Goal: Information Seeking & Learning: Learn about a topic

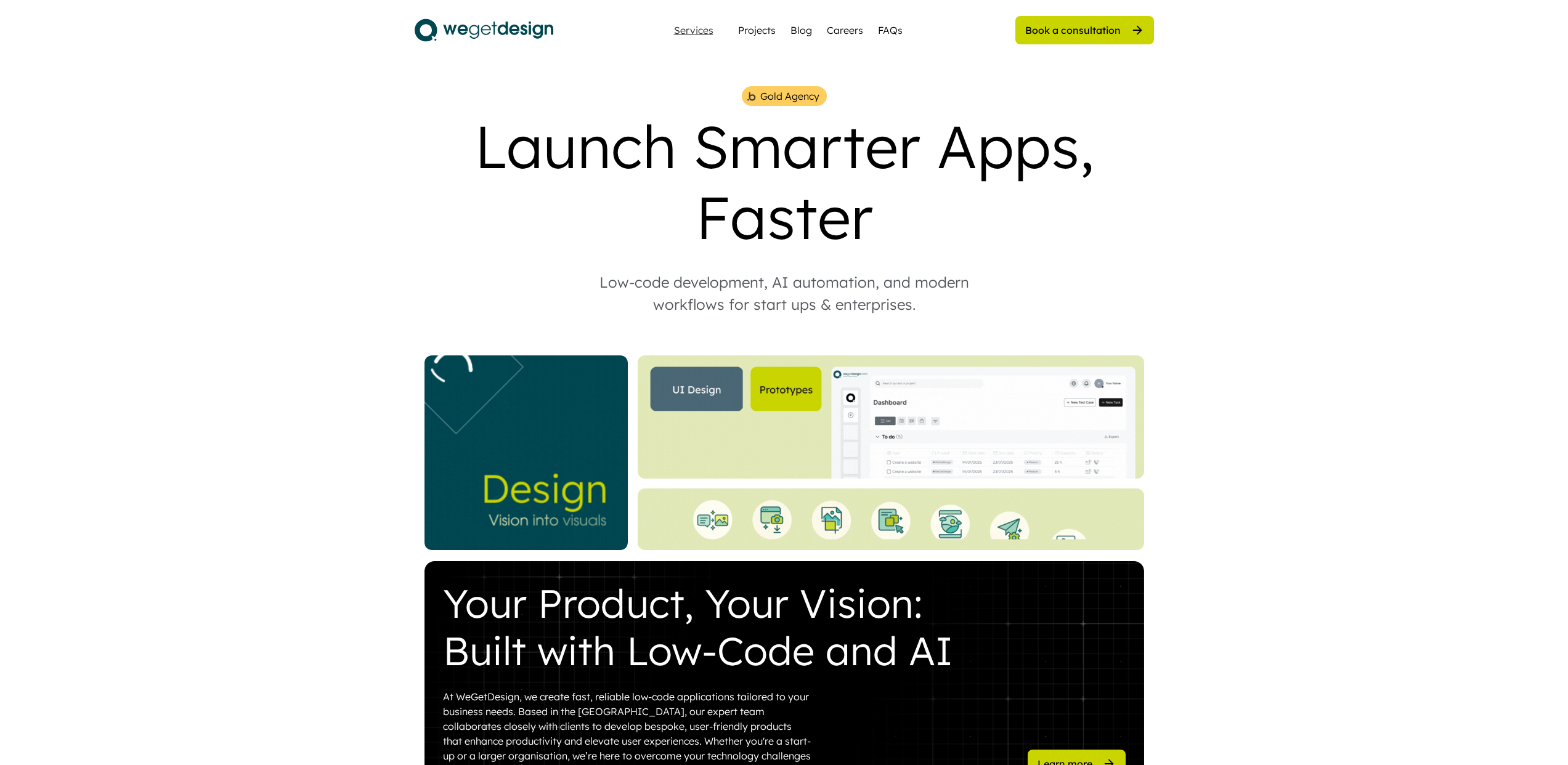
click at [692, 31] on div "Services" at bounding box center [694, 30] width 49 height 10
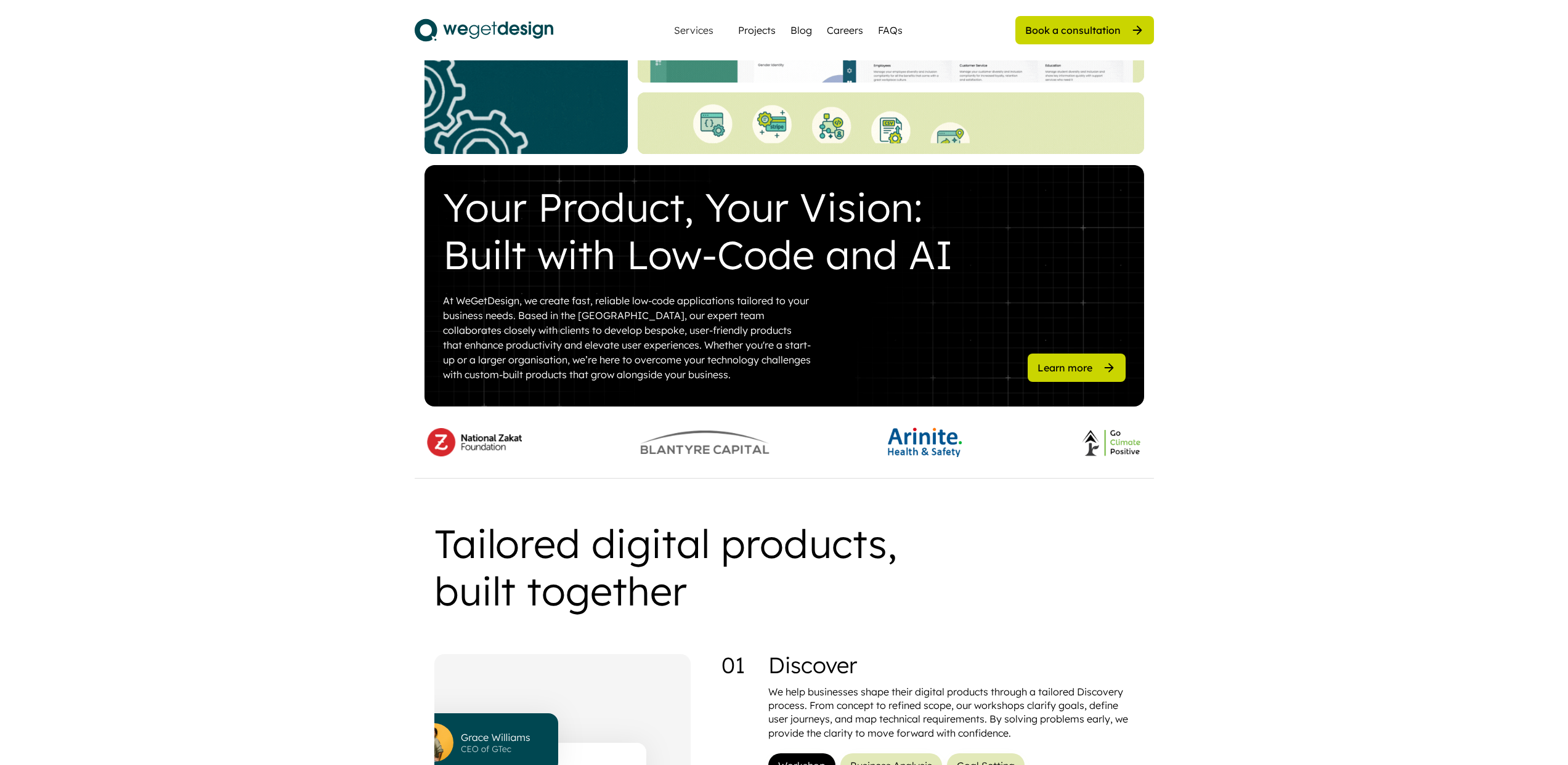
scroll to position [1007, 0]
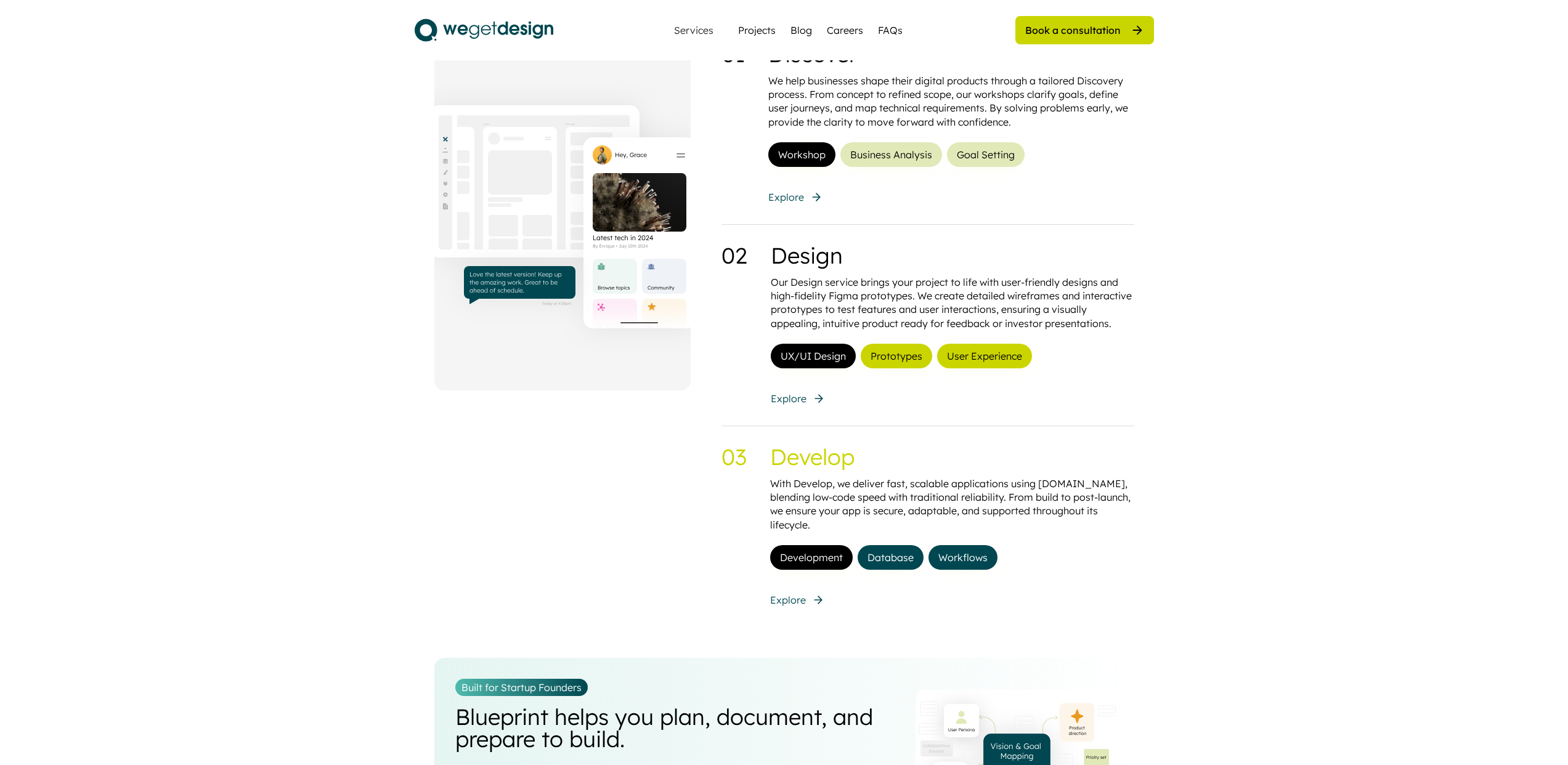
click at [906, 546] on button "Database" at bounding box center [890, 558] width 66 height 25
click at [909, 546] on button "Database" at bounding box center [890, 558] width 66 height 25
click at [906, 546] on button "Database" at bounding box center [890, 558] width 66 height 25
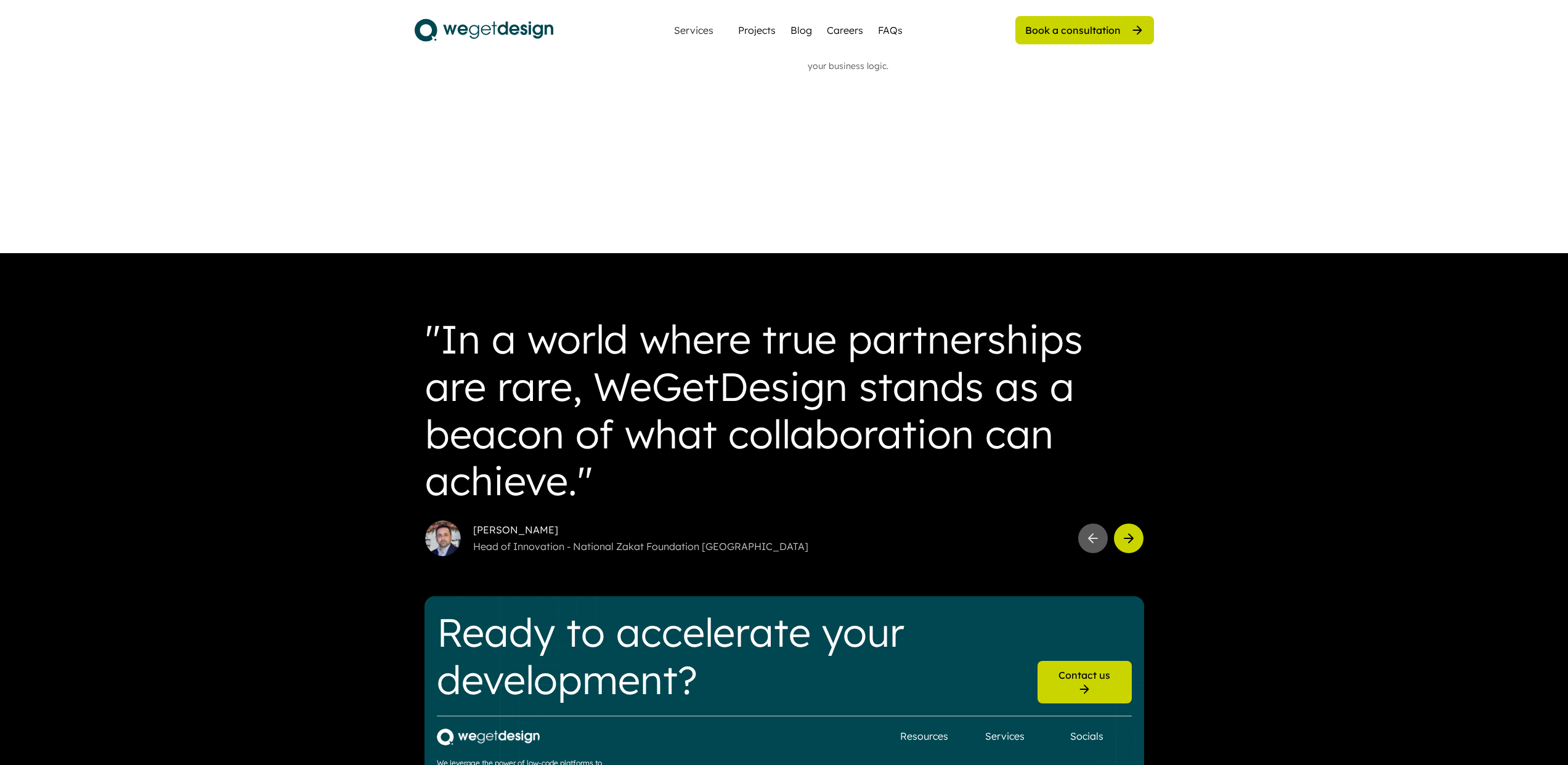
scroll to position [1875, 0]
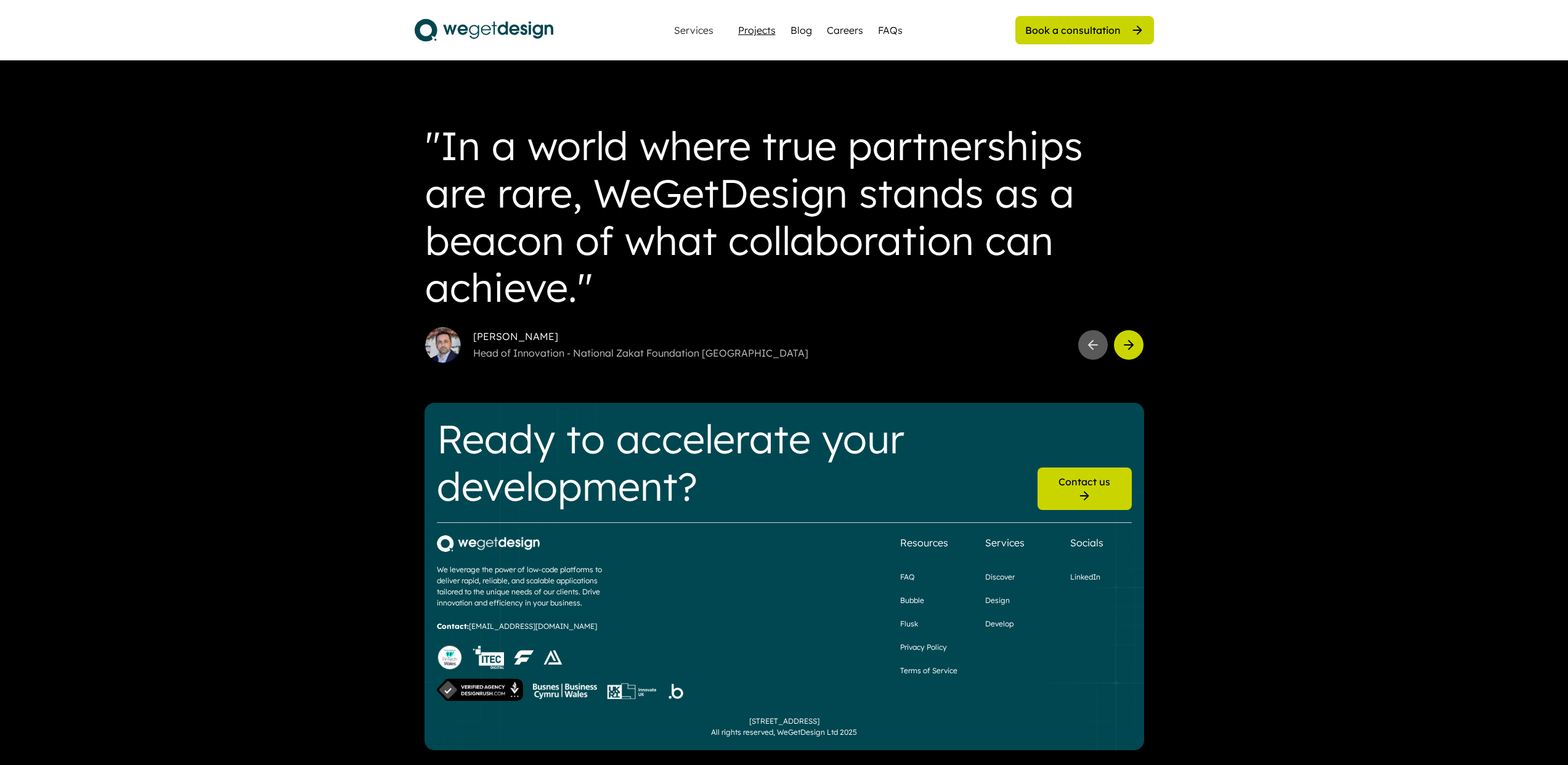
click at [759, 29] on div "Projects" at bounding box center [756, 30] width 38 height 15
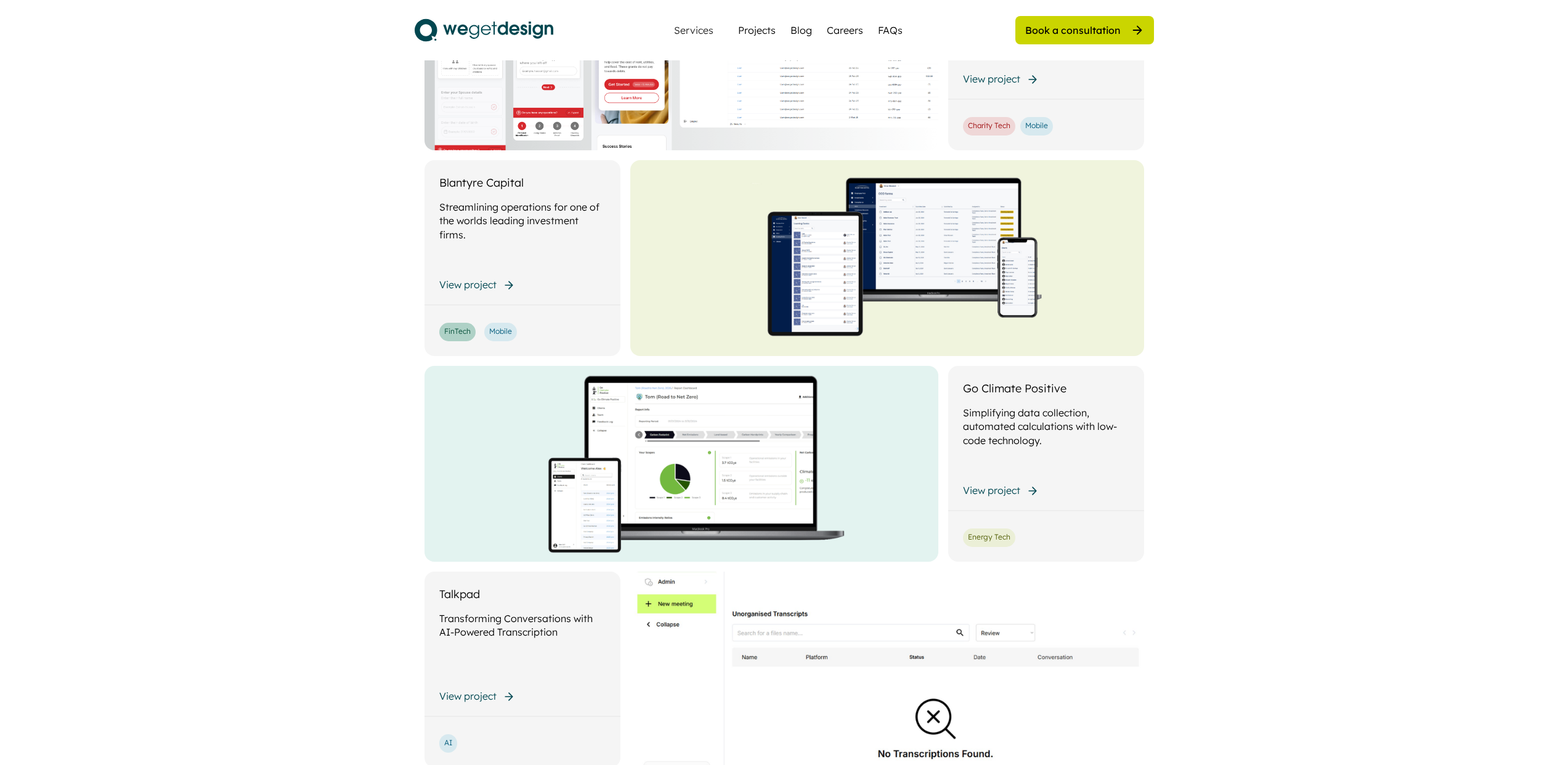
scroll to position [691, 0]
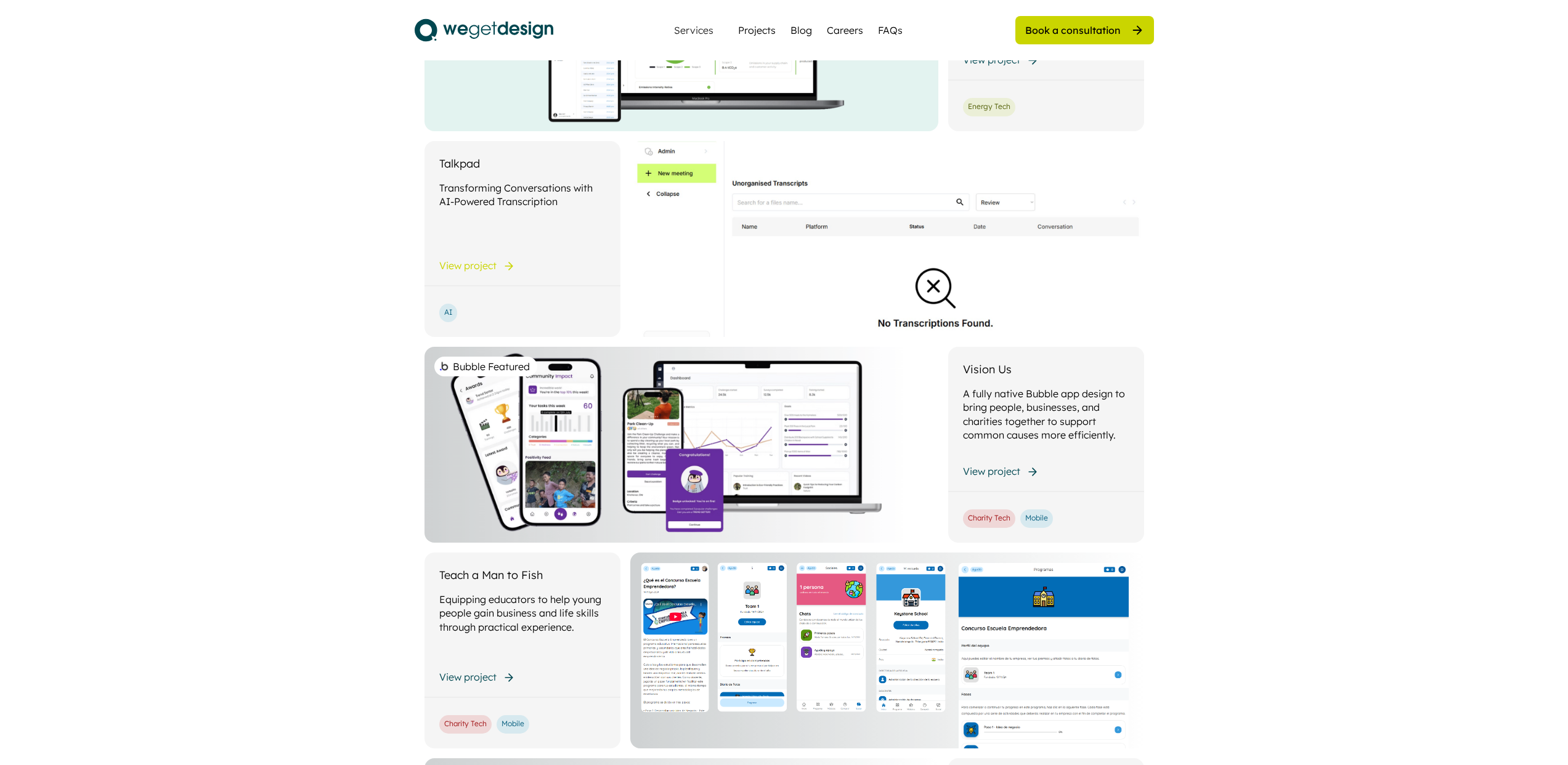
click at [500, 217] on div "Talkpad Transforming Conversations with AI-Powered Transcription View project" at bounding box center [522, 207] width 196 height 132
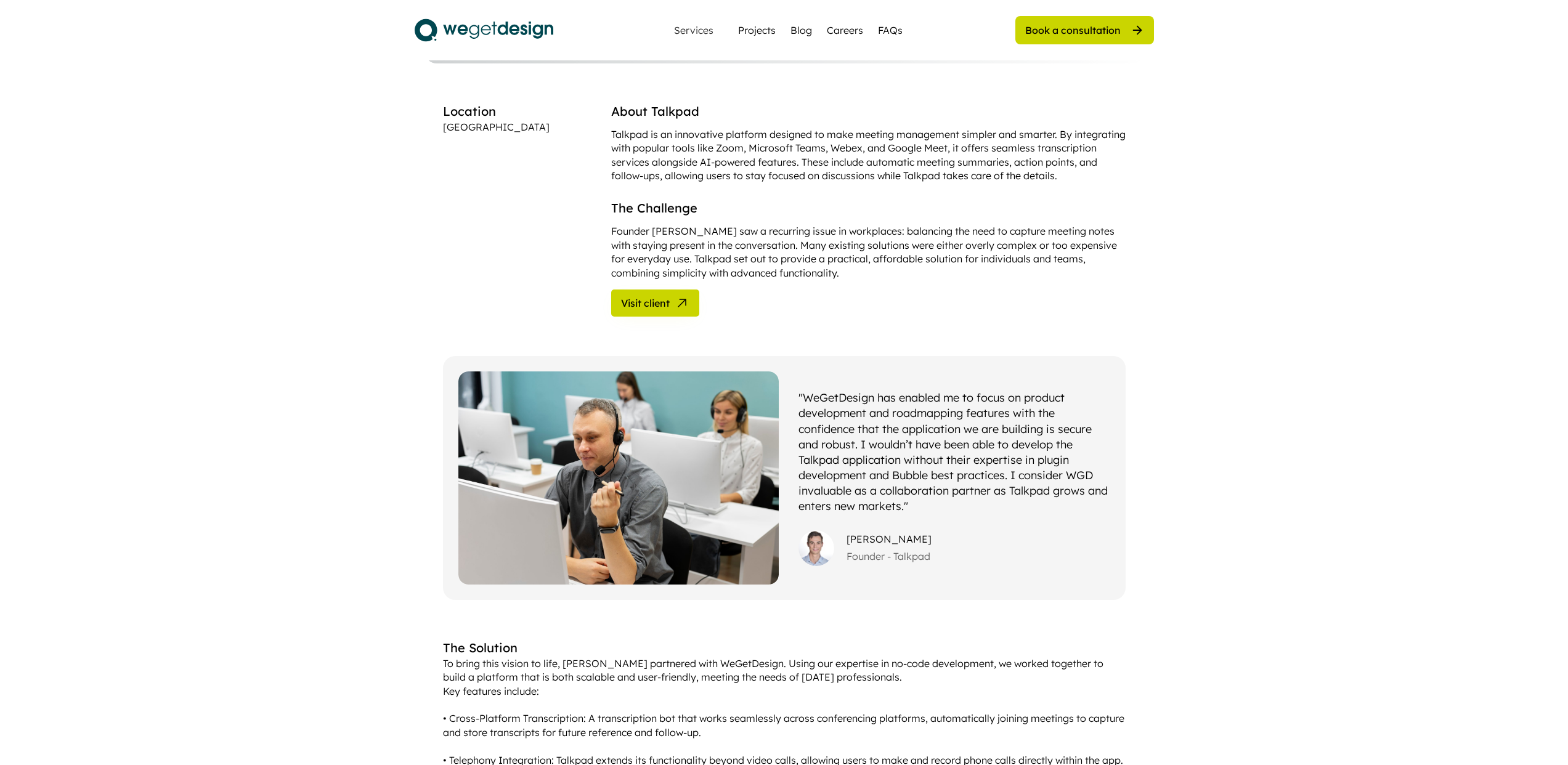
scroll to position [991, 0]
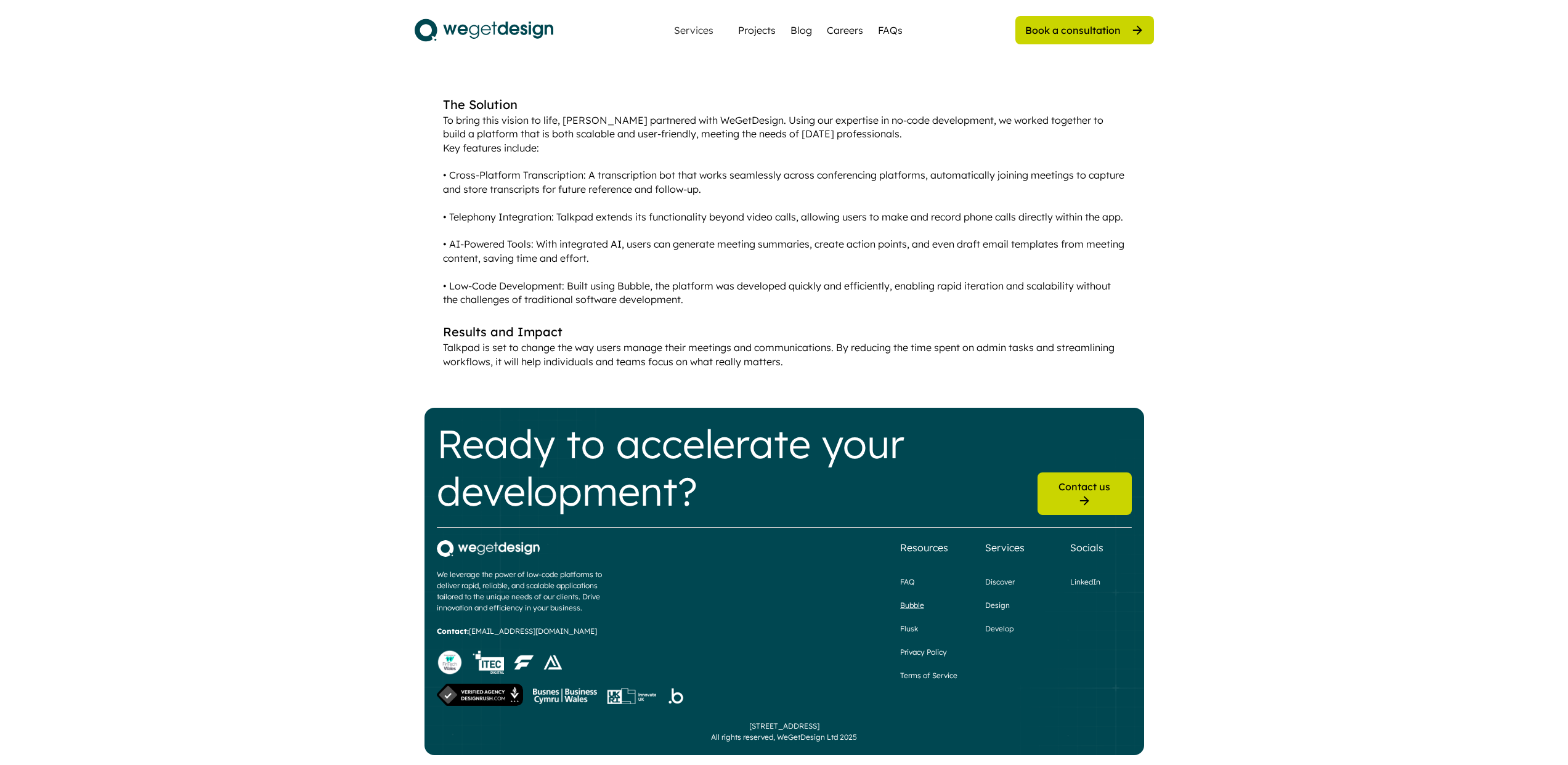
click at [916, 604] on div "Bubble" at bounding box center [911, 605] width 24 height 11
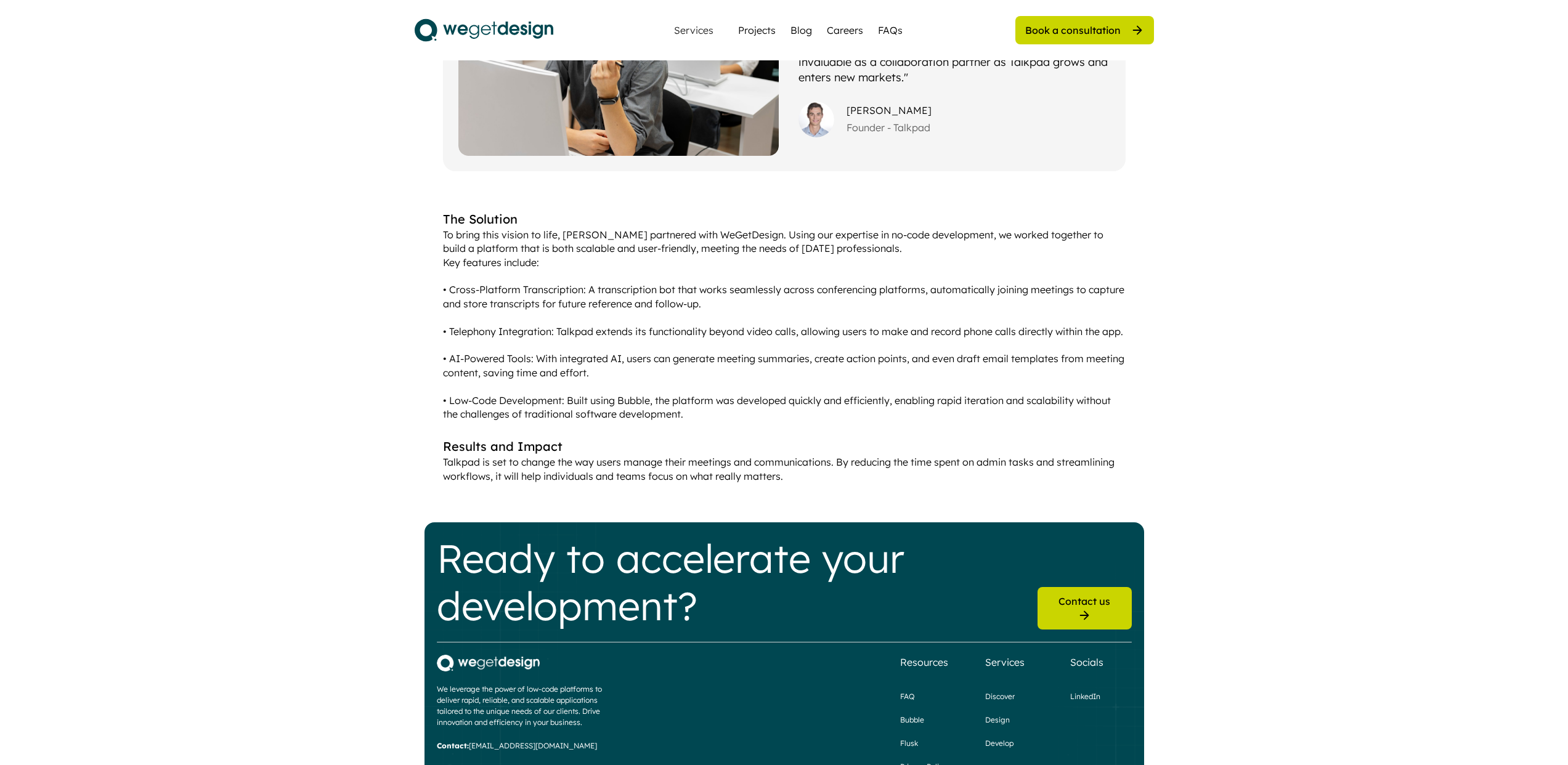
scroll to position [550, 0]
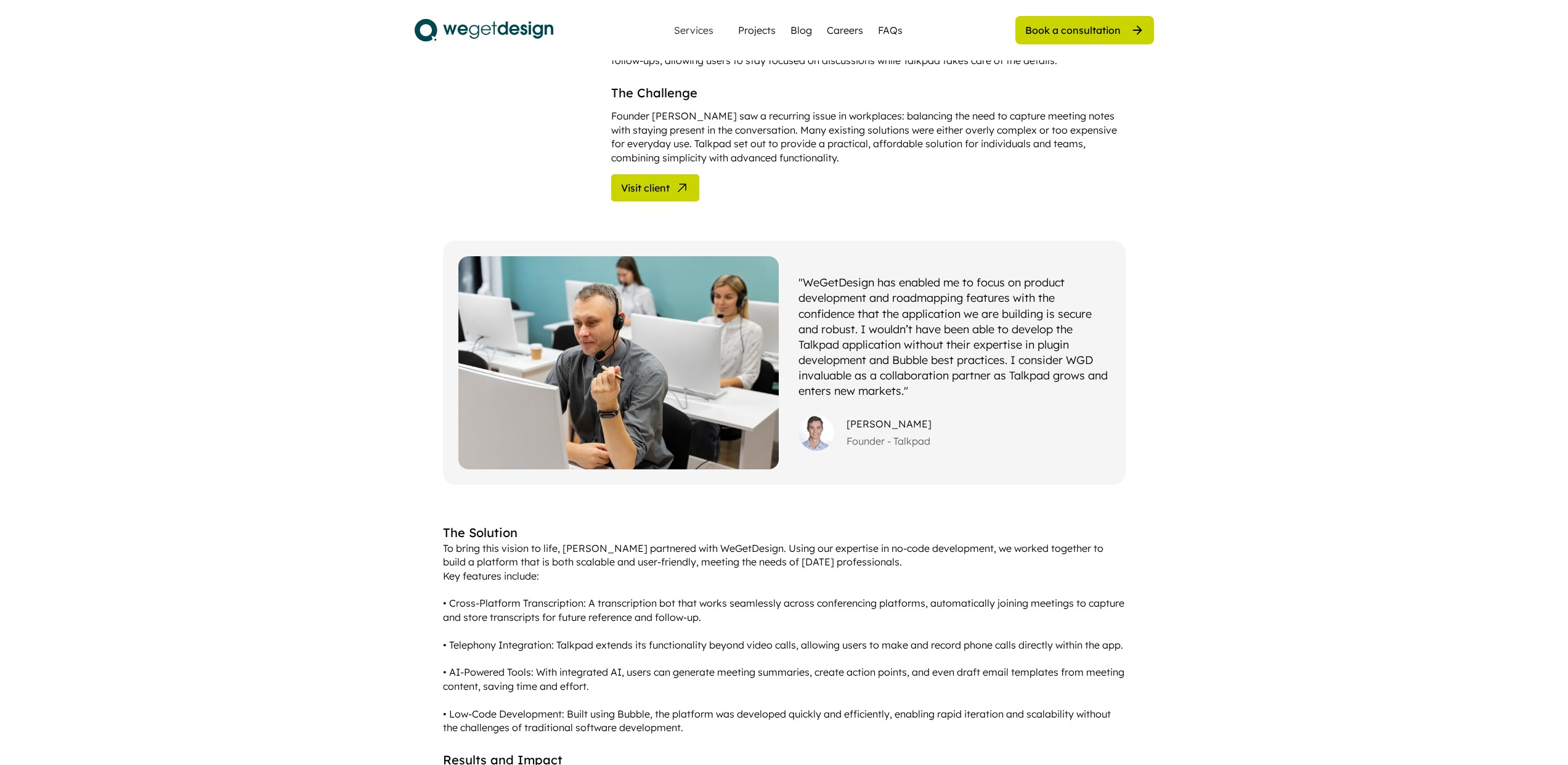
click at [709, 32] on div "Services" at bounding box center [694, 30] width 49 height 10
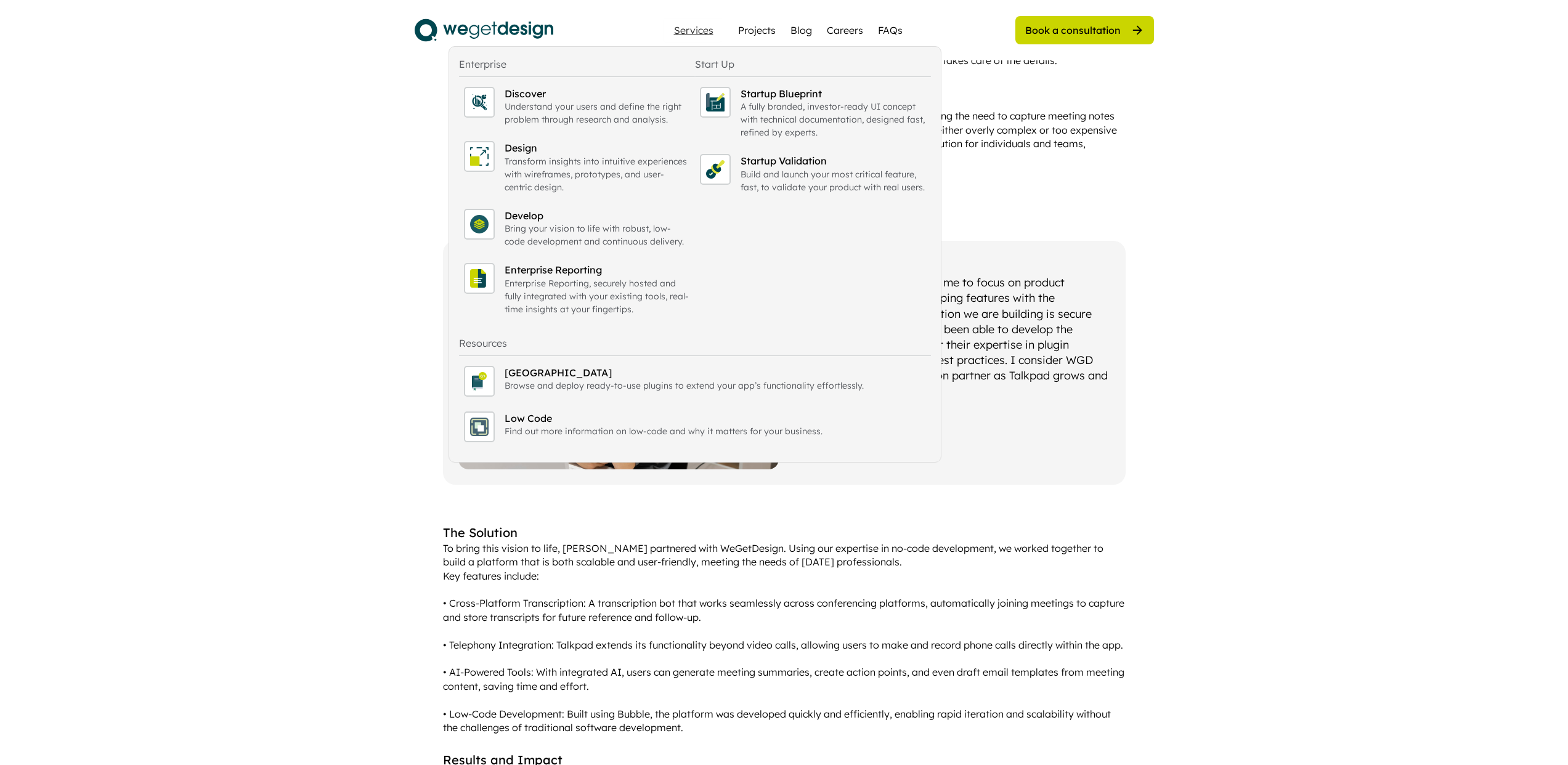
click at [522, 28] on img at bounding box center [484, 30] width 139 height 31
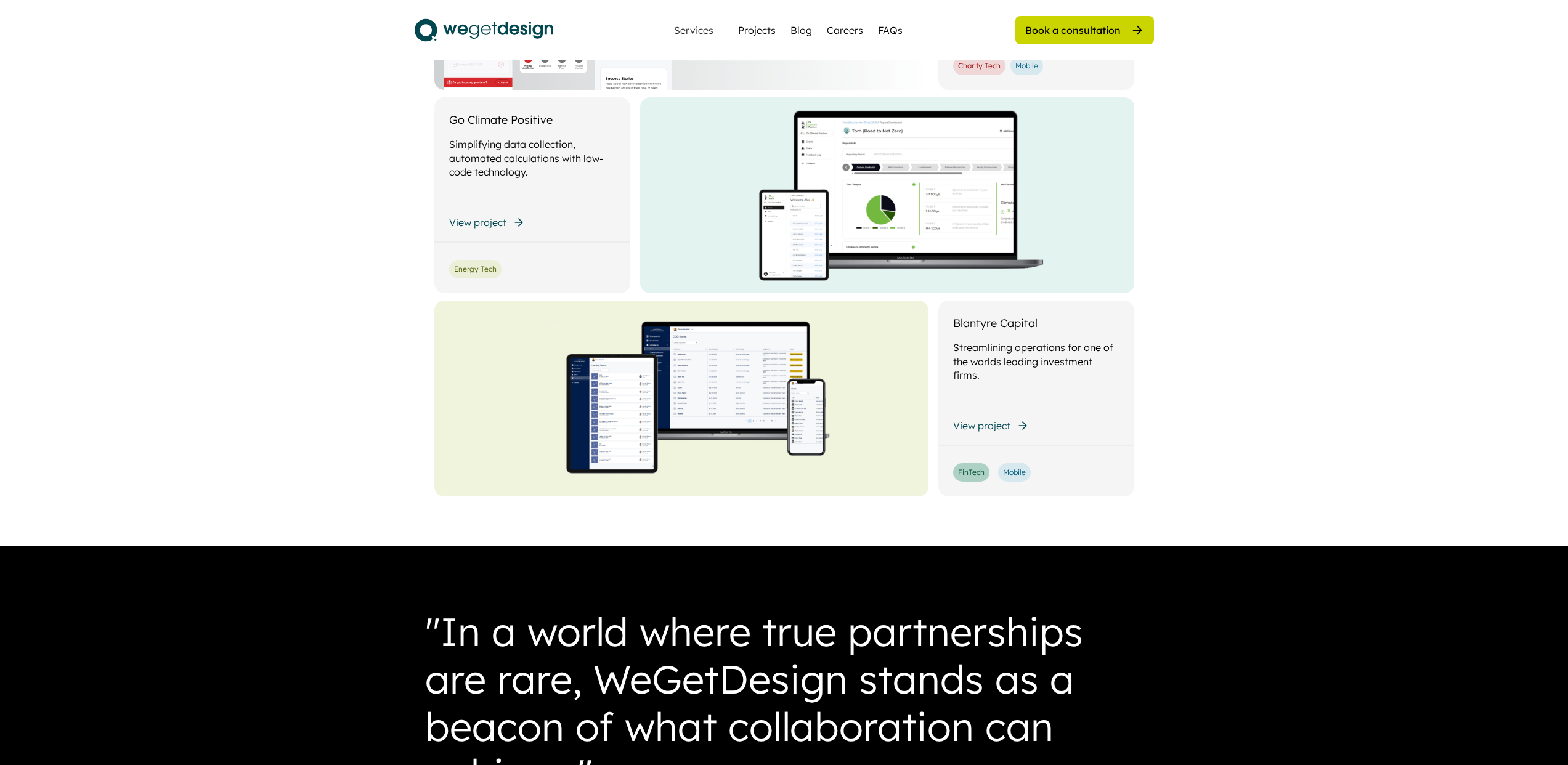
scroll to position [2776, 0]
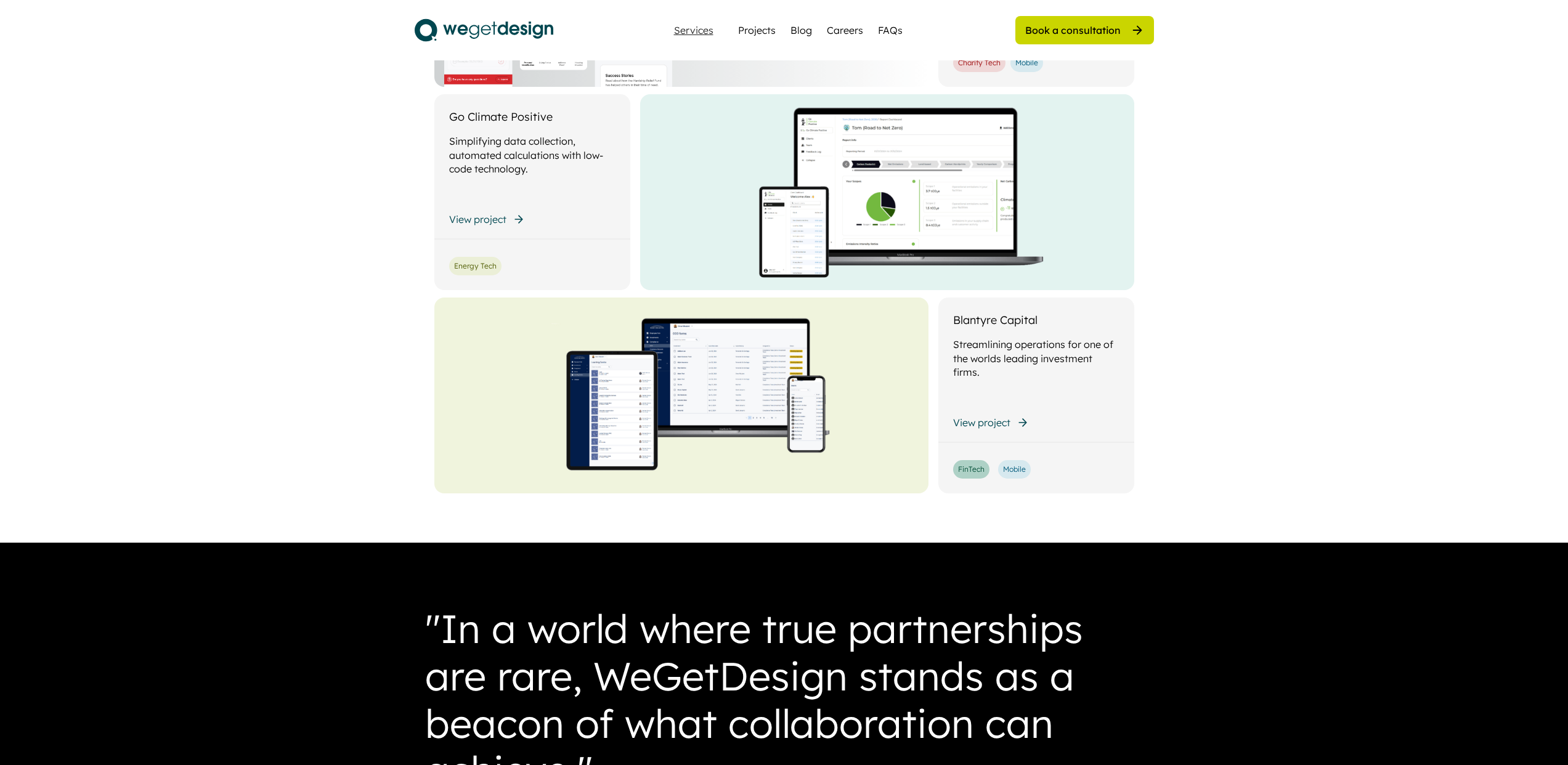
click at [707, 32] on div "Services" at bounding box center [694, 30] width 49 height 10
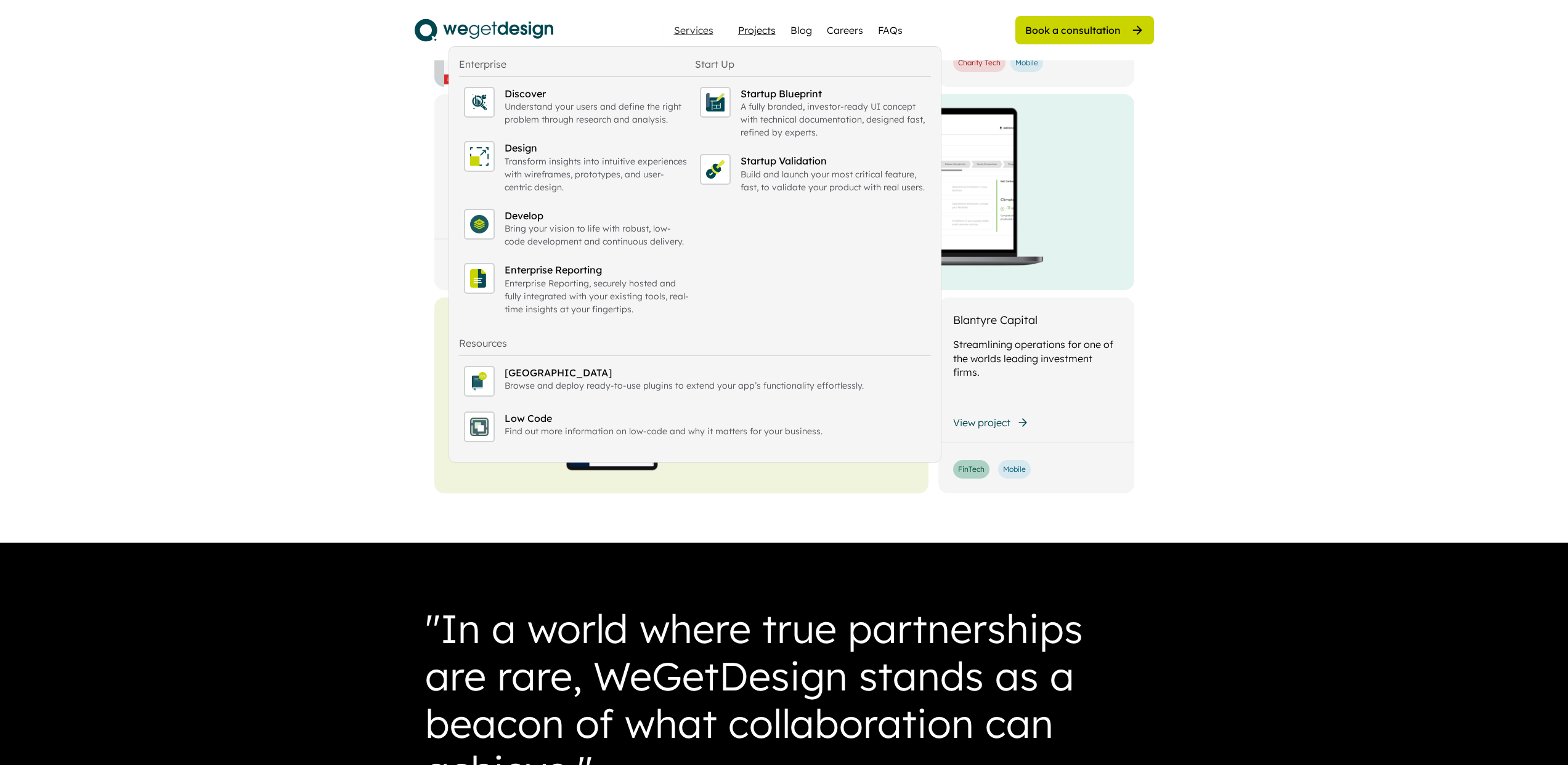
click at [763, 26] on div "Projects" at bounding box center [756, 30] width 38 height 15
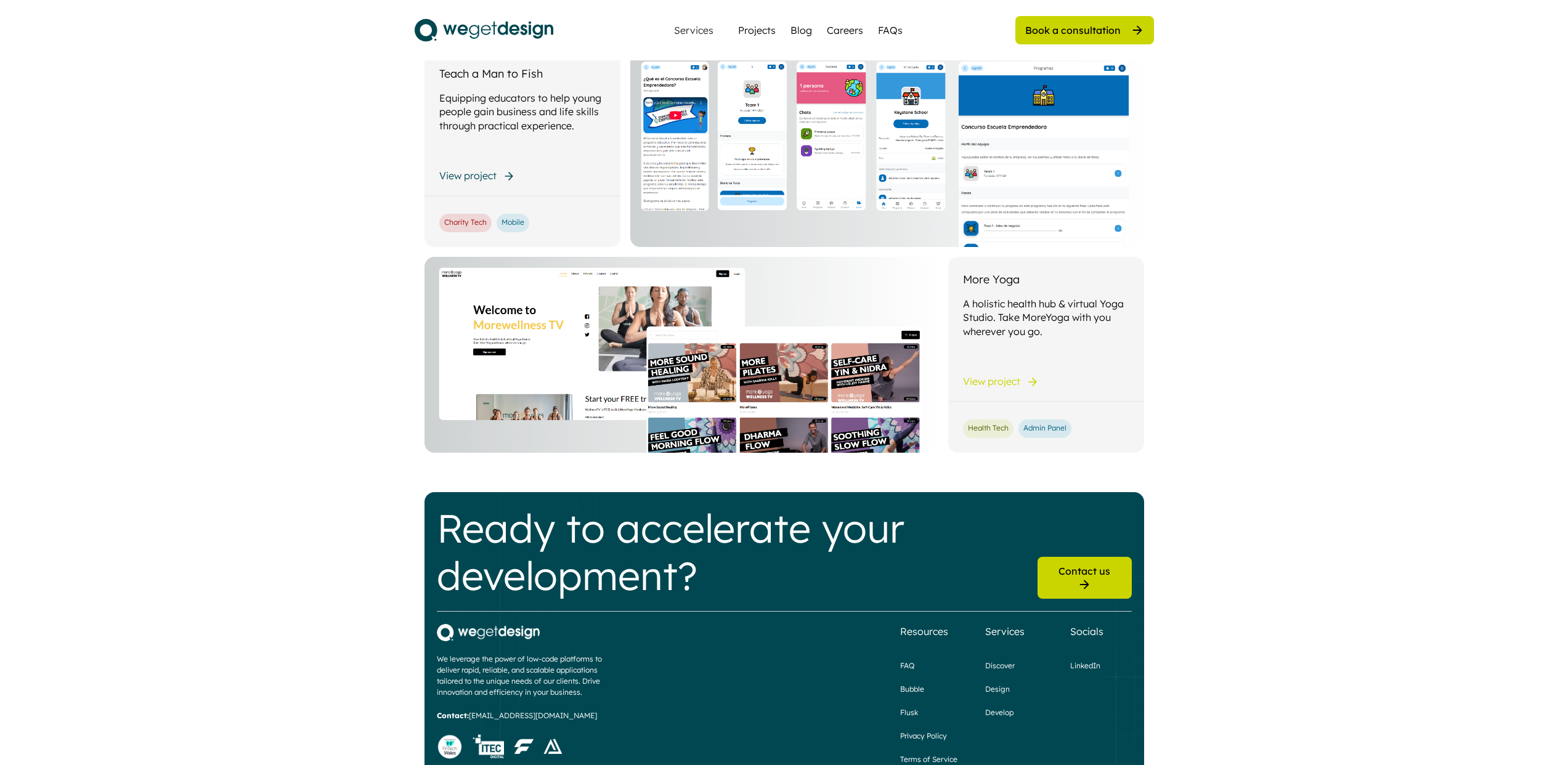
scroll to position [1282, 0]
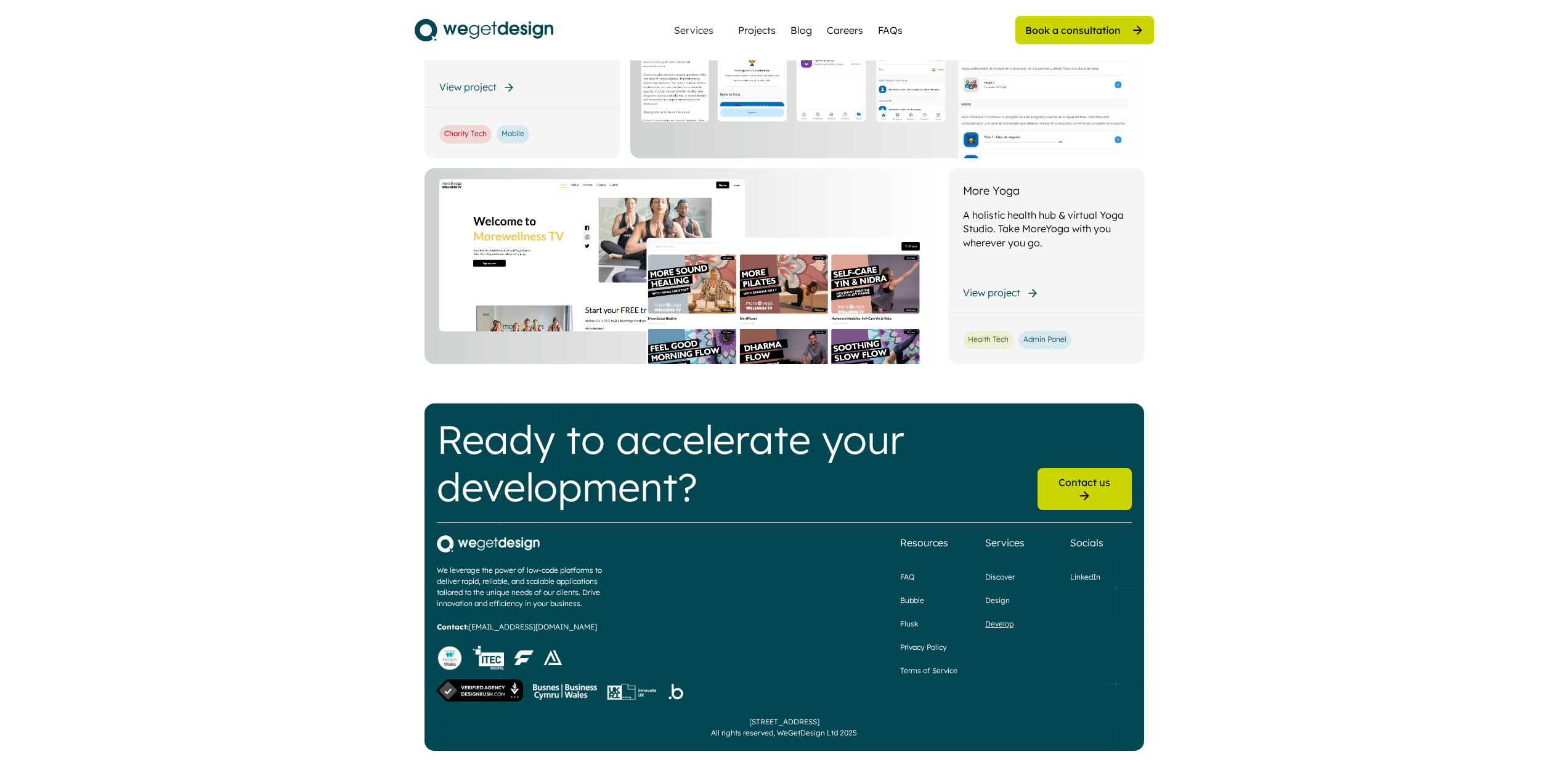
click at [999, 625] on div "Develop" at bounding box center [999, 624] width 28 height 11
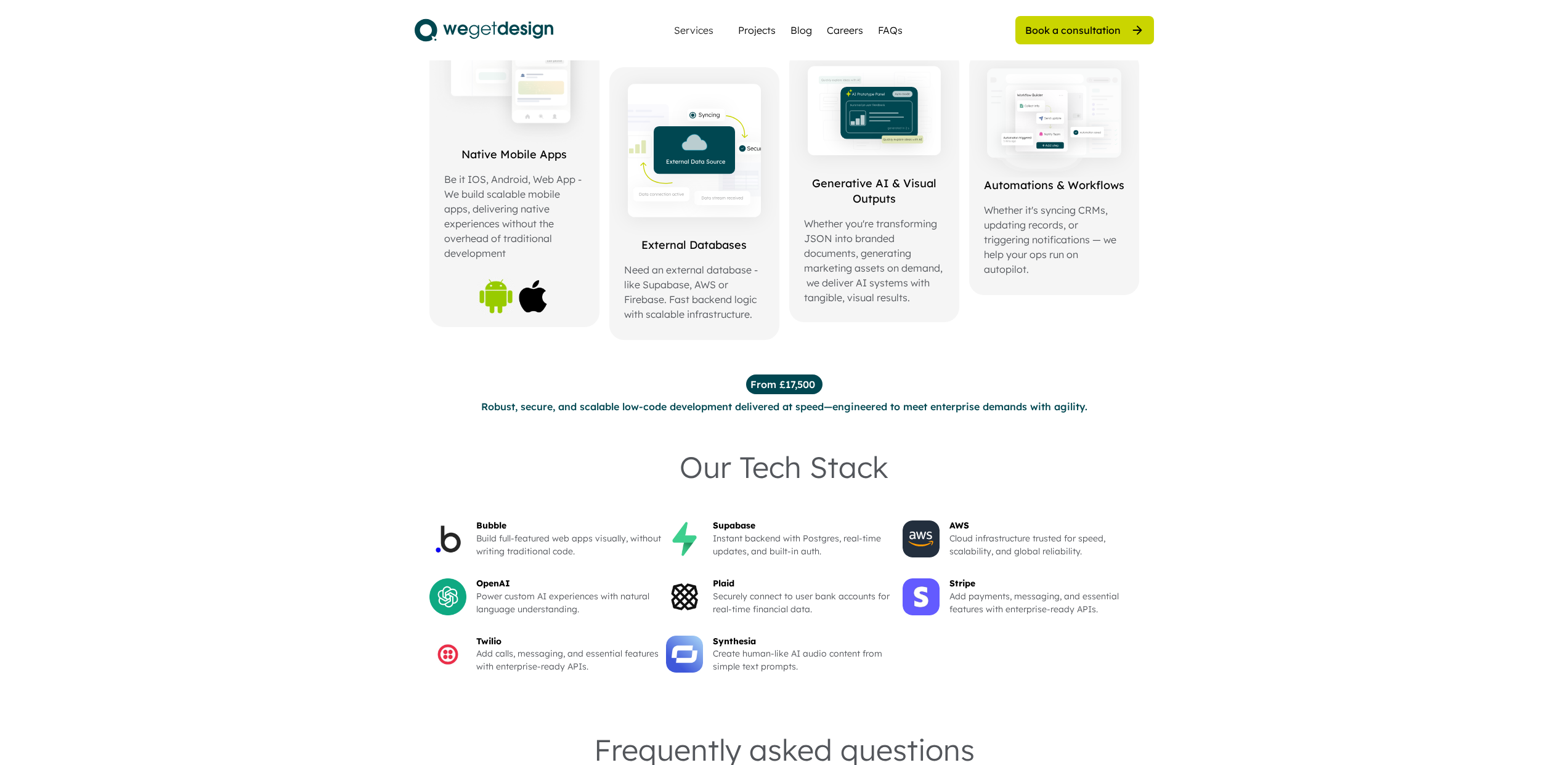
scroll to position [657, 0]
click at [674, 254] on div "External Databases" at bounding box center [695, 247] width 140 height 16
click at [700, 132] on img at bounding box center [695, 154] width 170 height 170
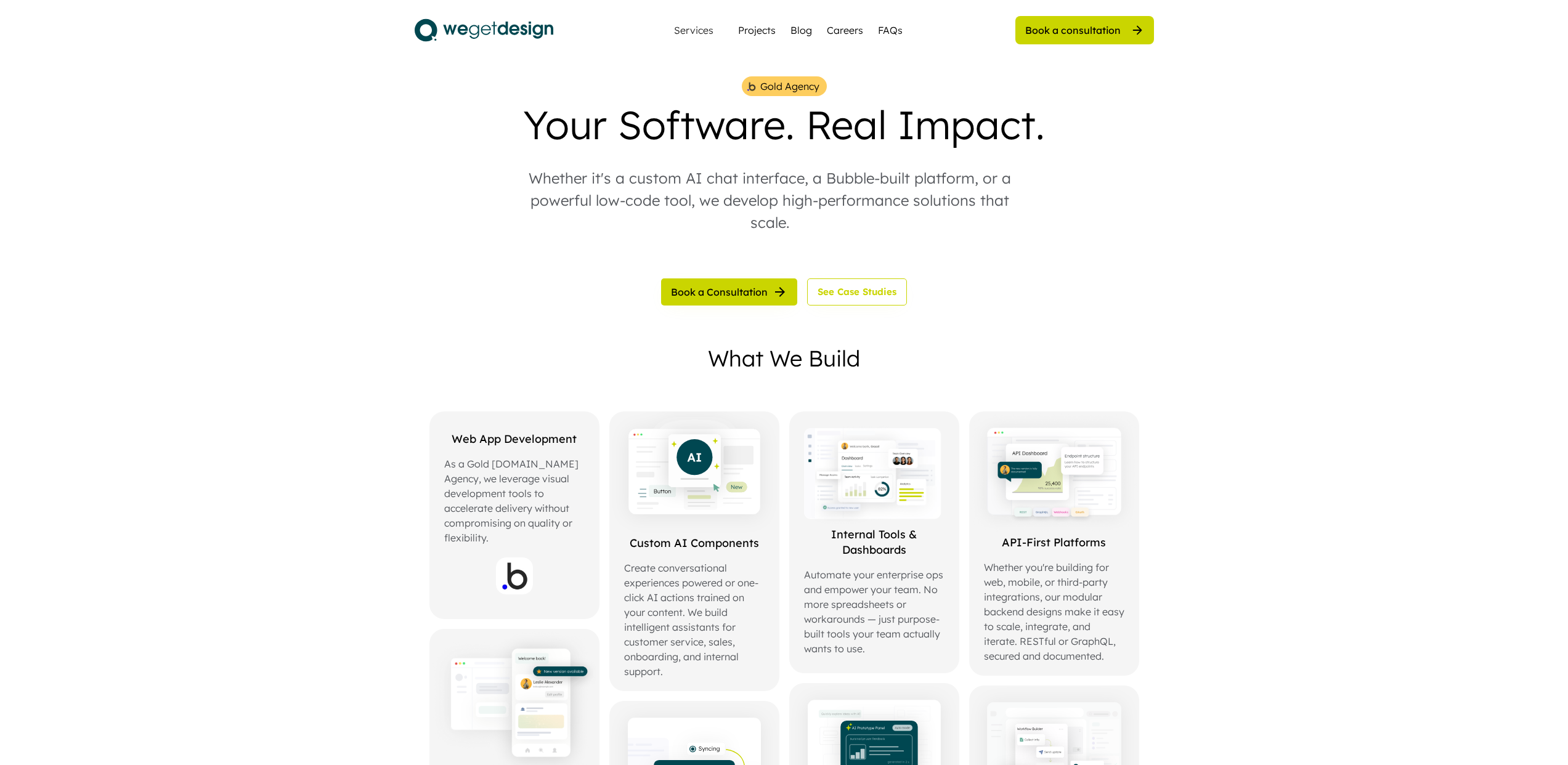
scroll to position [0, 0]
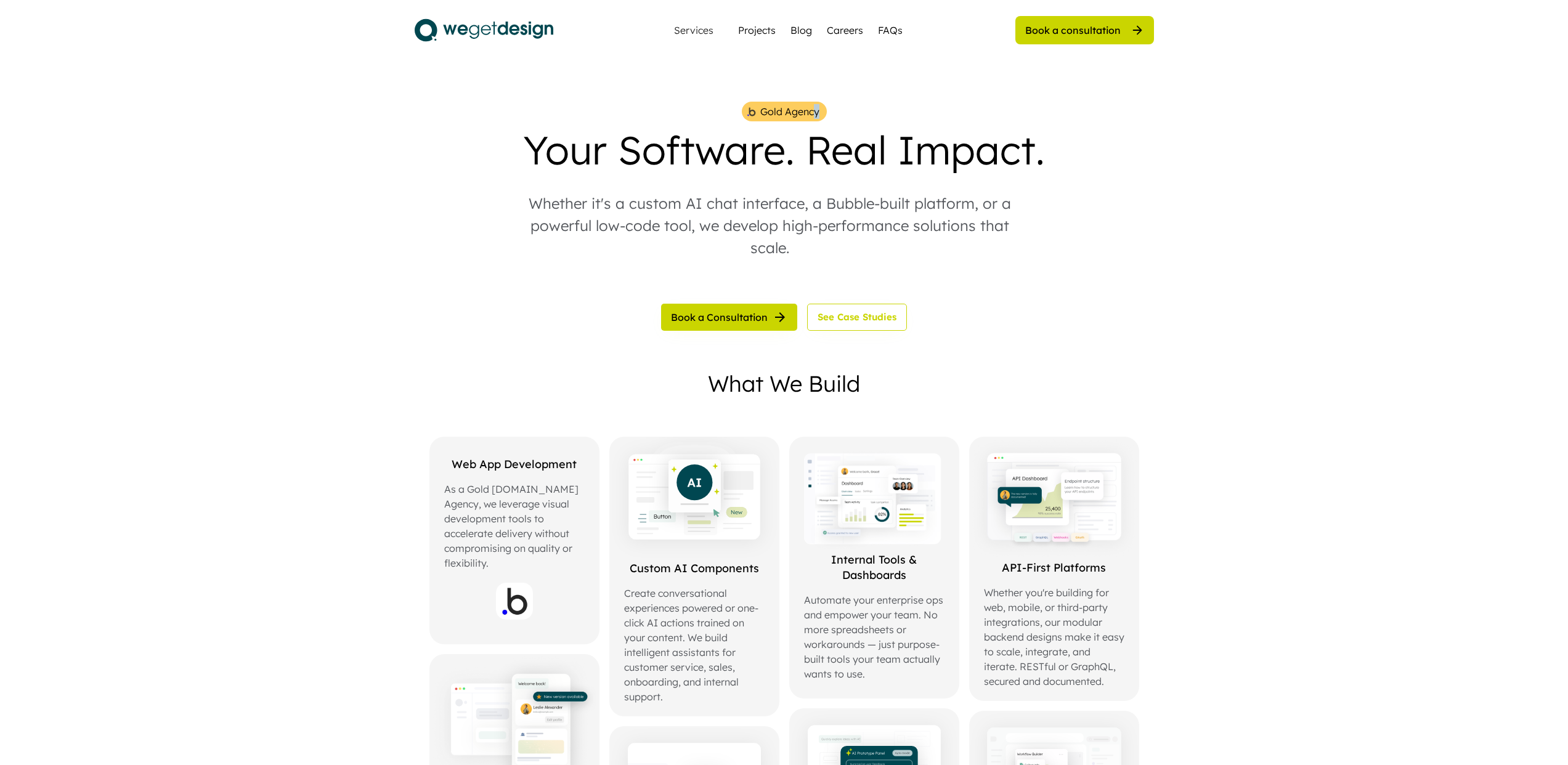
drag, startPoint x: 815, startPoint y: 109, endPoint x: 823, endPoint y: 111, distance: 8.2
click at [821, 109] on div "Gold Agency" at bounding box center [784, 111] width 85 height 19
drag, startPoint x: 1466, startPoint y: 96, endPoint x: 1459, endPoint y: 9, distance: 87.3
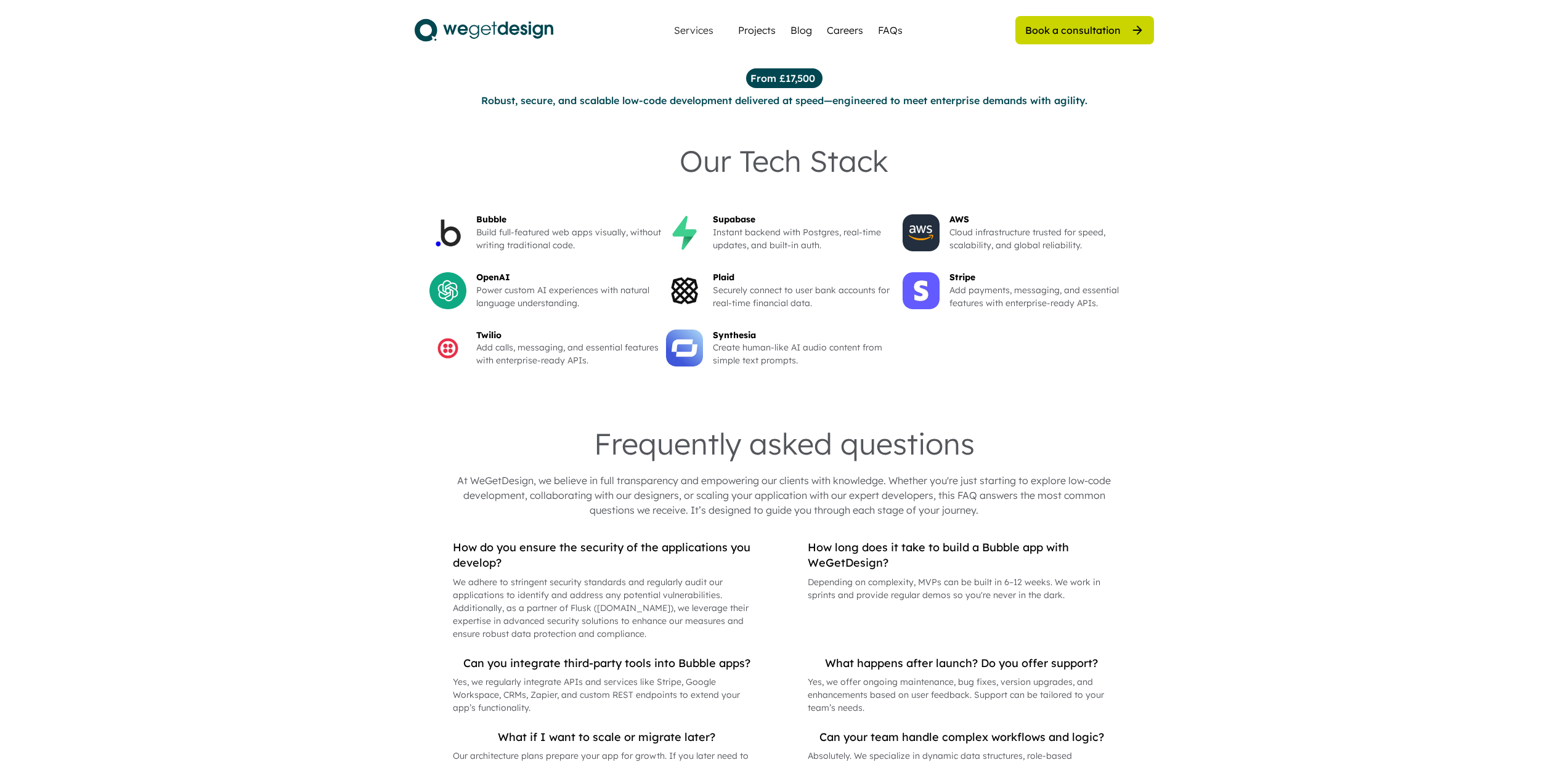
scroll to position [1221, 0]
